Goal: Information Seeking & Learning: Check status

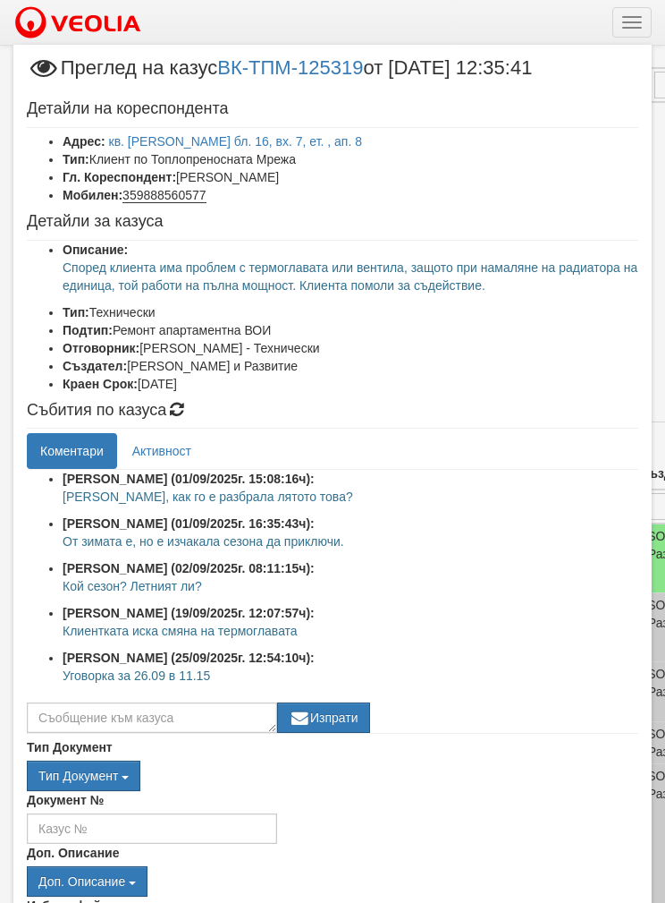
select select "40"
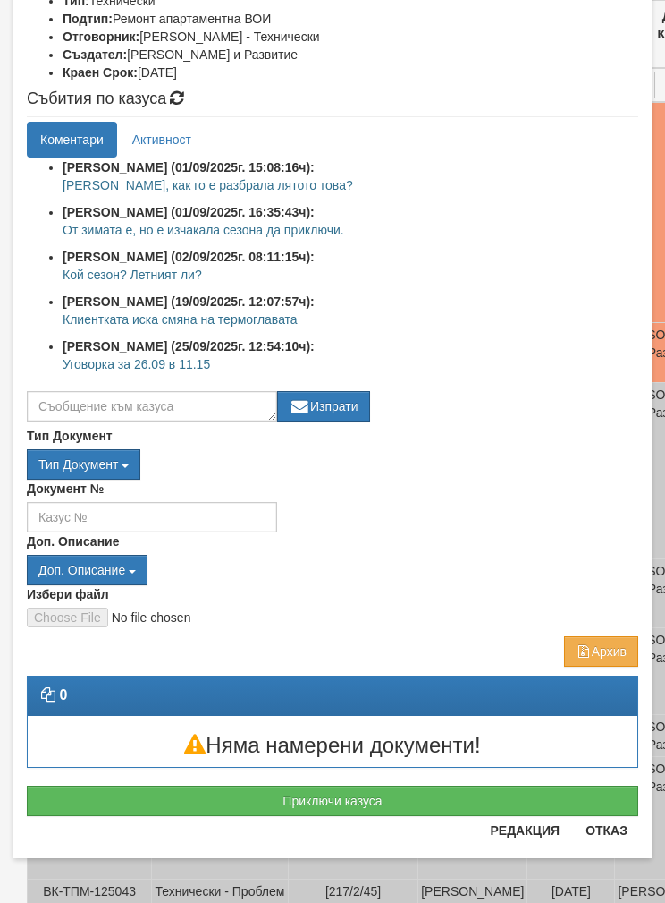
scroll to position [311, 0]
click at [605, 841] on button "Отказ" at bounding box center [607, 830] width 64 height 29
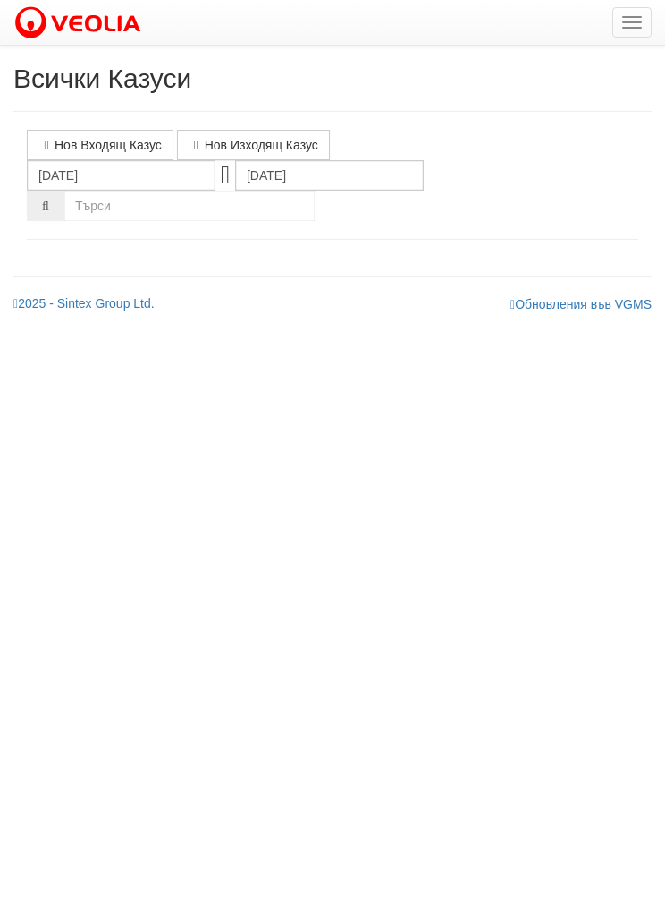
select select "1"
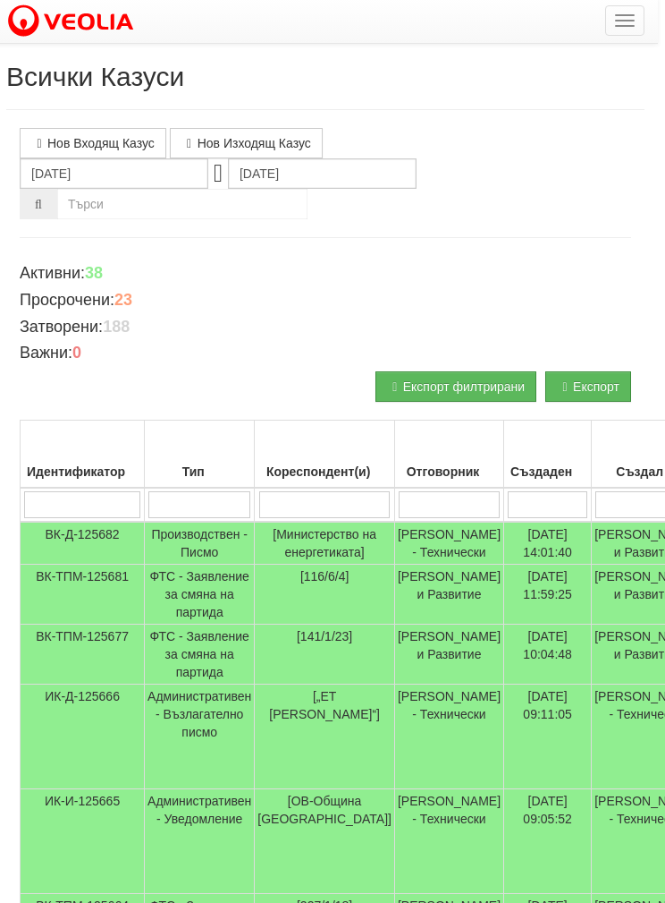
scroll to position [2, 0]
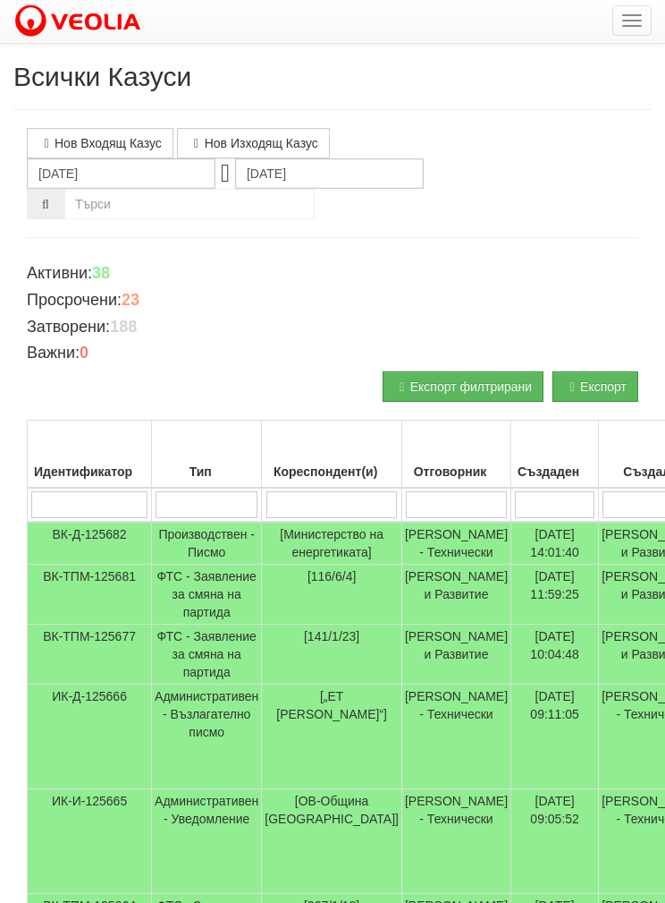
click at [198, 894] on td "Административен - Уведомление" at bounding box center [207, 841] width 110 height 105
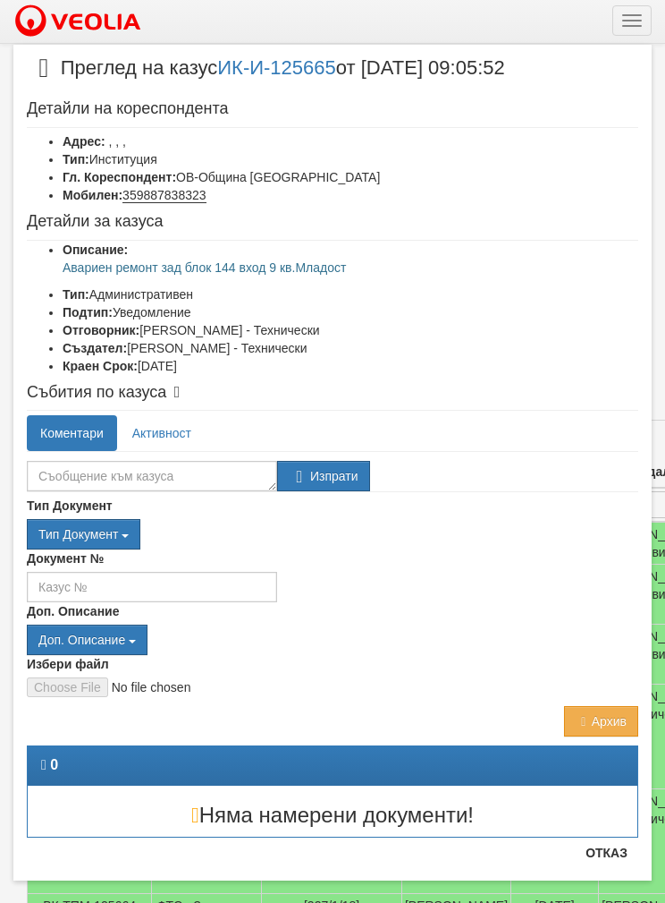
click at [604, 853] on button "Отказ" at bounding box center [607, 852] width 64 height 29
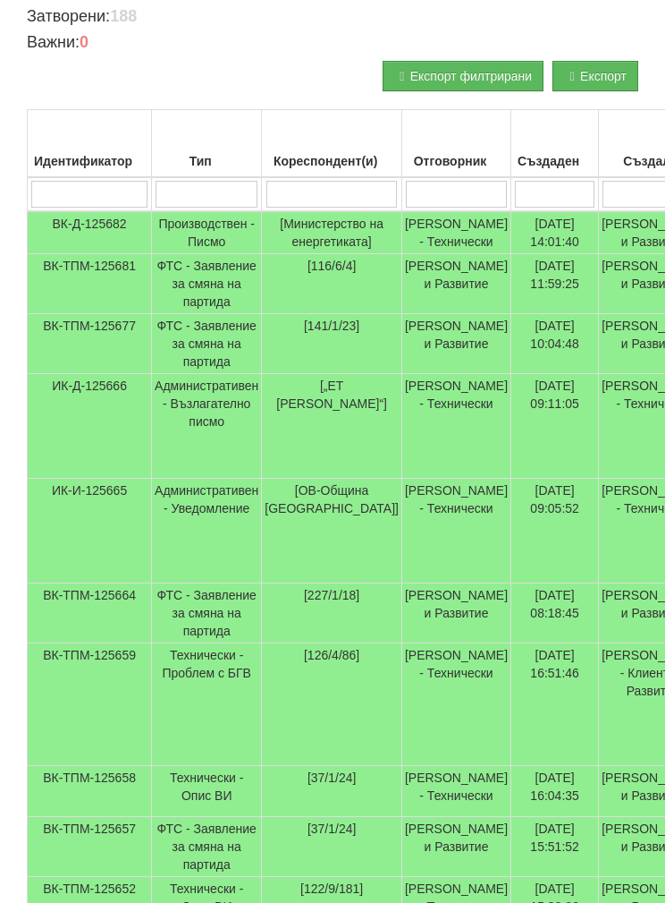
scroll to position [312, 0]
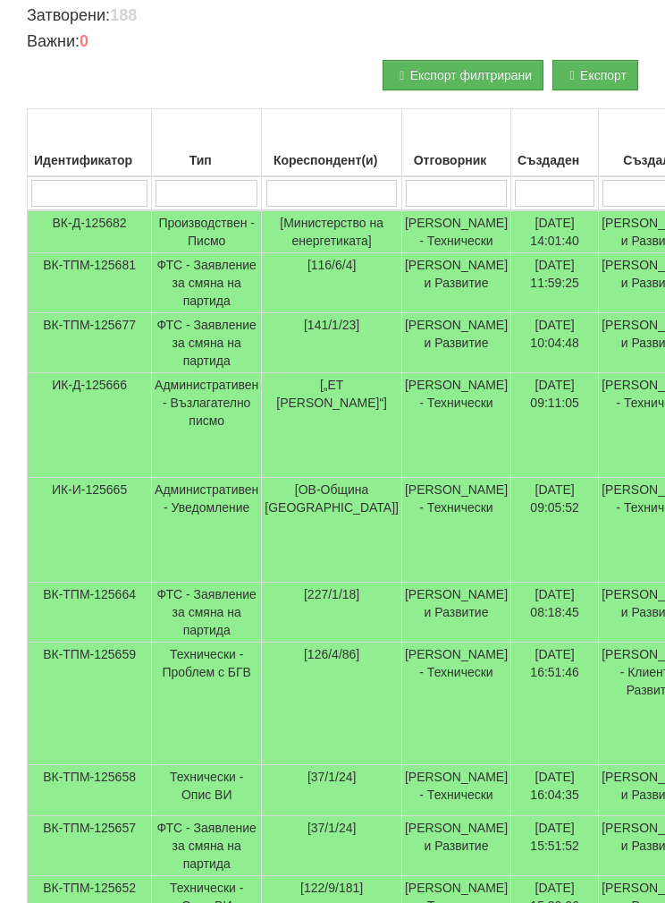
click at [191, 479] on td "Административен - Възлагателно писмо" at bounding box center [207, 426] width 110 height 105
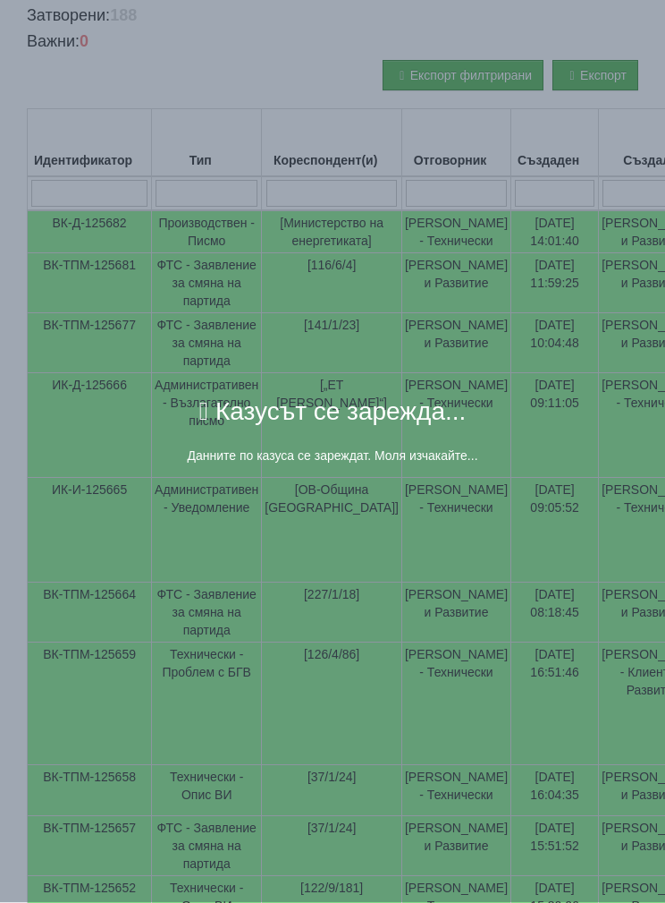
scroll to position [313, 0]
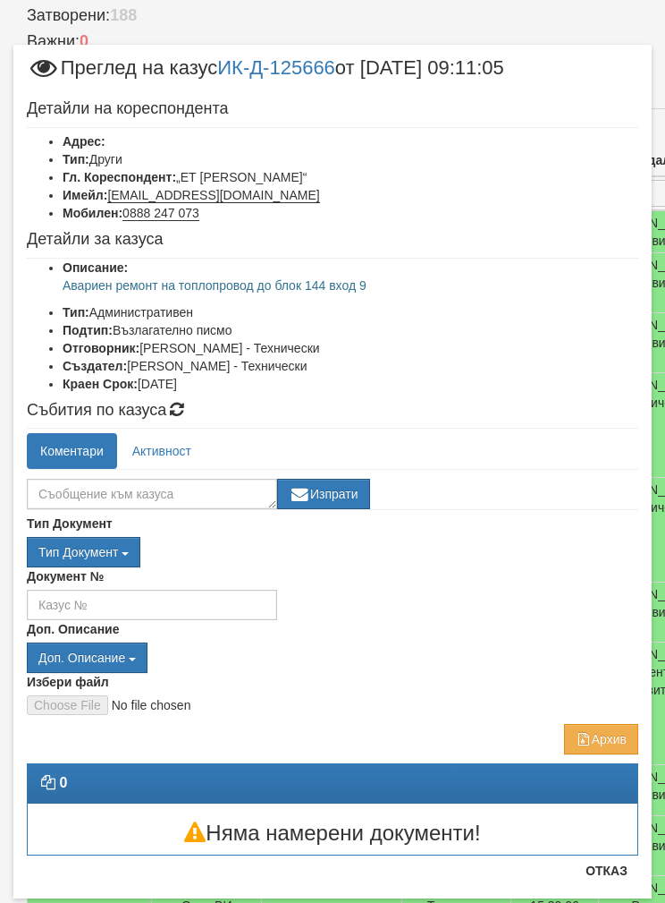
click at [599, 877] on button "Отказ" at bounding box center [607, 870] width 64 height 29
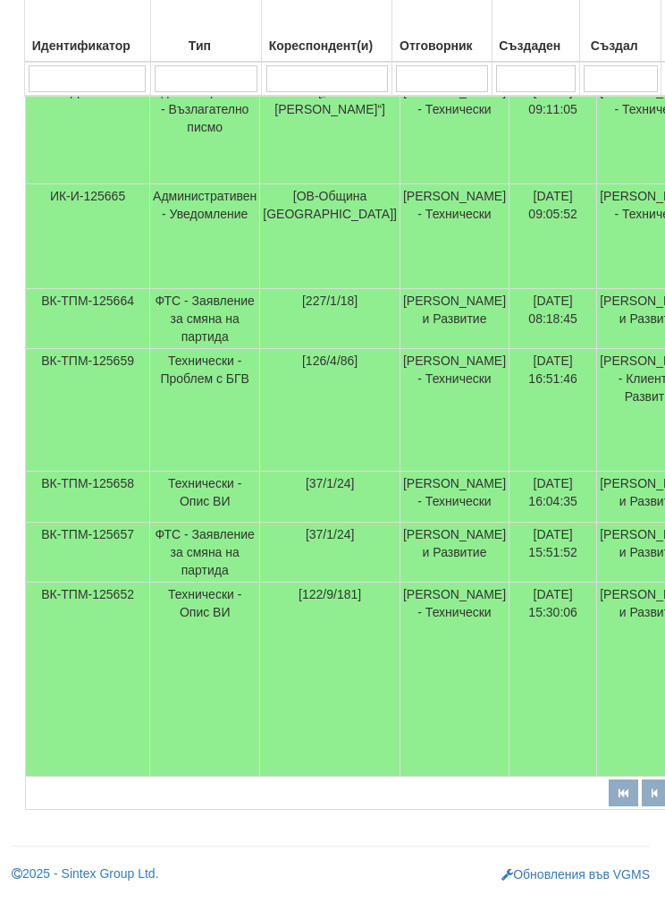
scroll to position [660, 3]
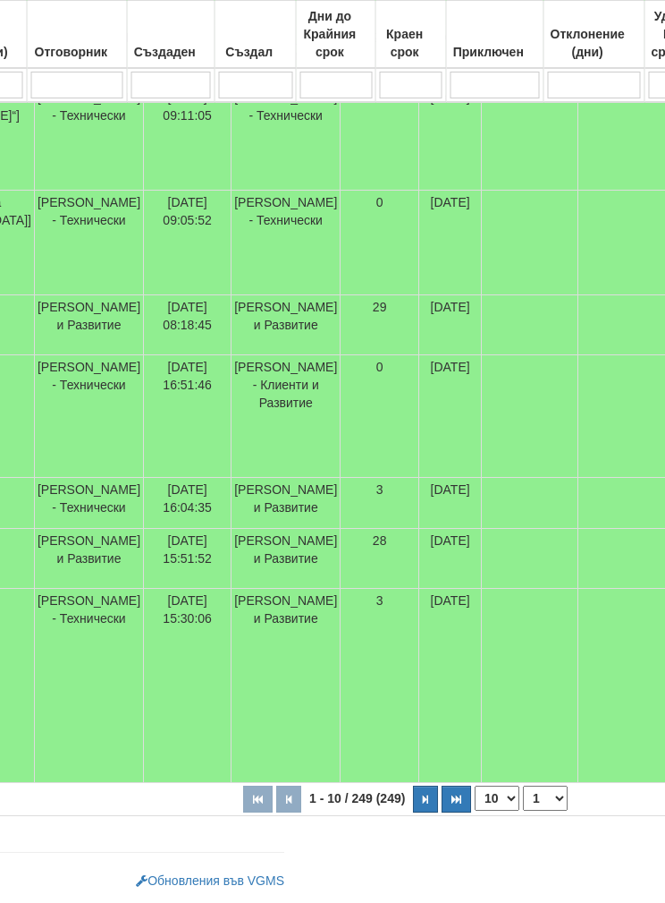
click at [476, 801] on select "10 20 30 40" at bounding box center [498, 797] width 45 height 25
select select "40"
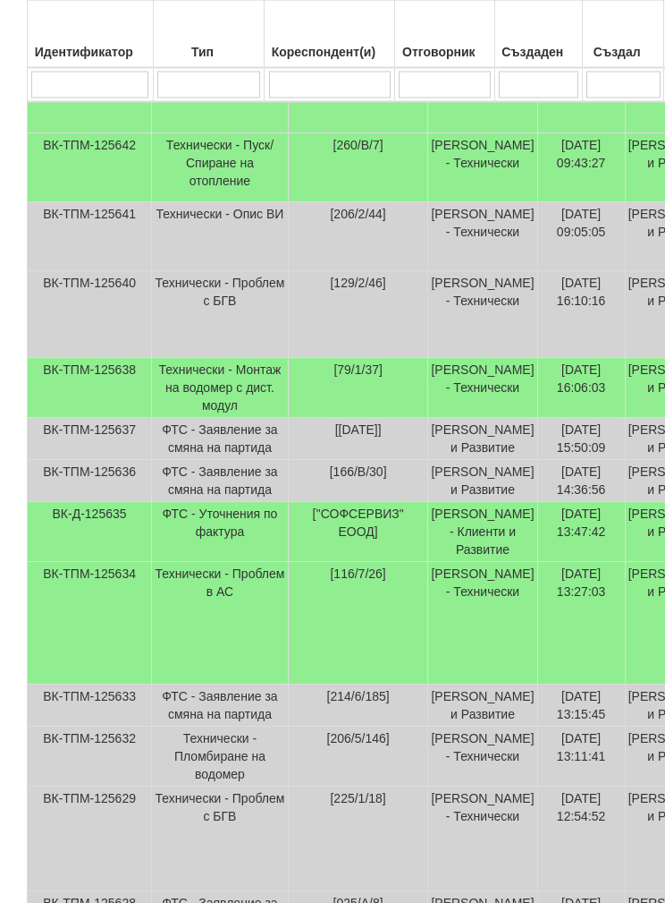
scroll to position [1387, 0]
click at [226, 562] on td "ФТС - Уточнения по фактура" at bounding box center [220, 532] width 137 height 60
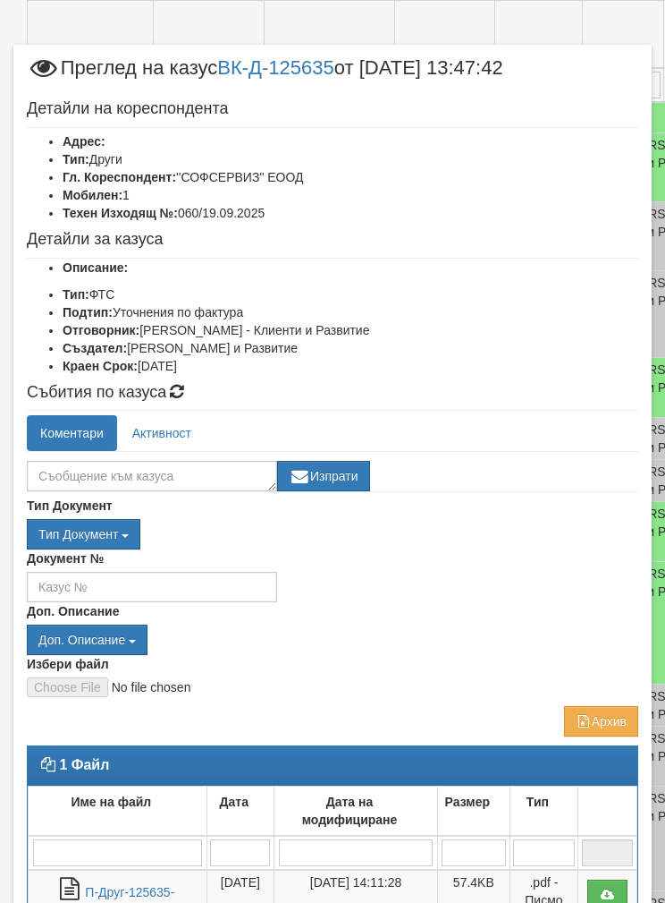
click at [123, 890] on link "П-Друг-125635-23.09.2025" at bounding box center [129, 903] width 89 height 37
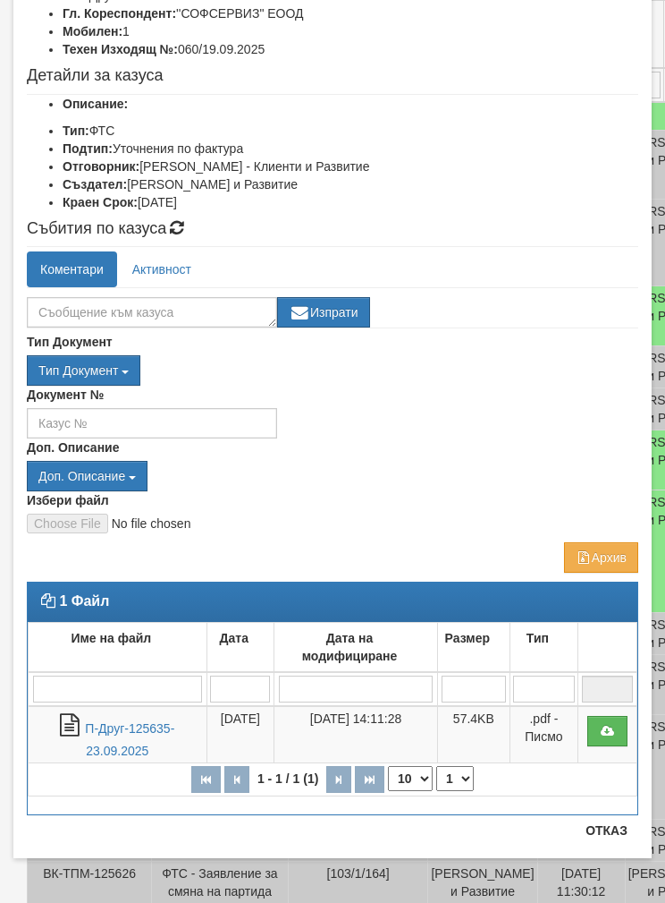
scroll to position [164, 0]
click at [572, 895] on div "× Преглед на казус ВК-Д-125635 от 23/09/2025 13:47:42 Детайли на кореспондента …" at bounding box center [332, 369] width 665 height 1066
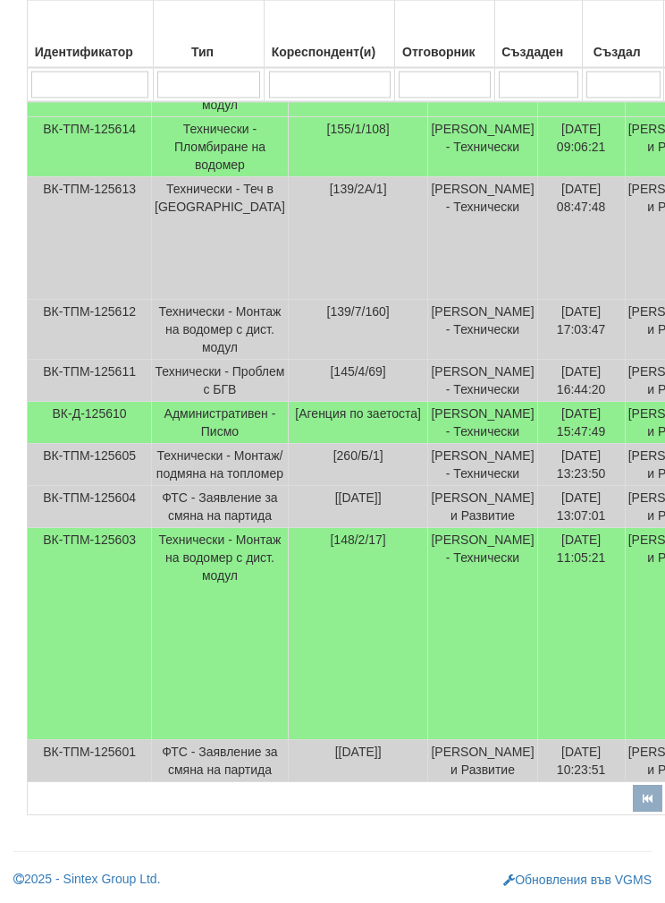
scroll to position [3496, 0]
